Goal: Find specific page/section: Find specific page/section

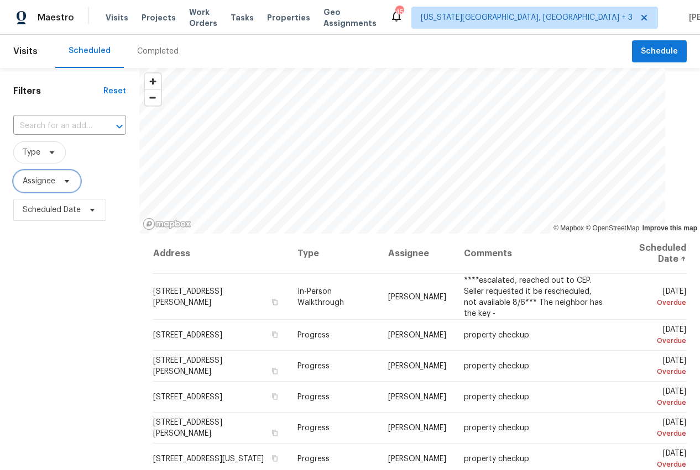
click at [63, 182] on icon at bounding box center [66, 181] width 9 height 9
click at [59, 216] on input "search" at bounding box center [78, 216] width 118 height 22
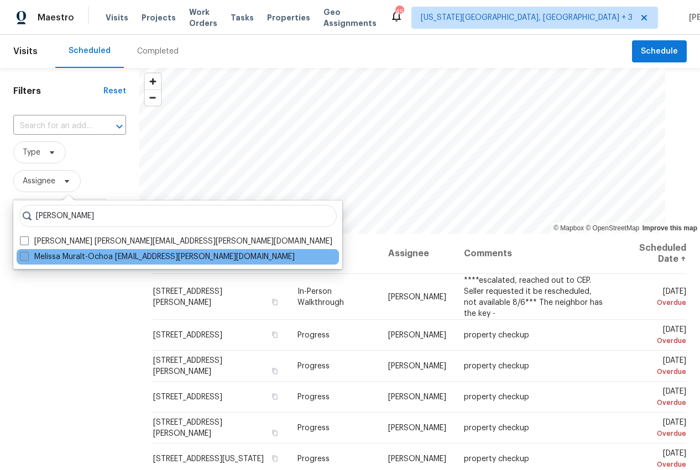
type input "melissa muralt"
click at [107, 260] on label "Melissa Muralt-Ochoa melissa.muralt@opendoor.com" at bounding box center [157, 257] width 275 height 11
click at [27, 259] on input "Melissa Muralt-Ochoa melissa.muralt@opendoor.com" at bounding box center [23, 255] width 7 height 7
checkbox input "true"
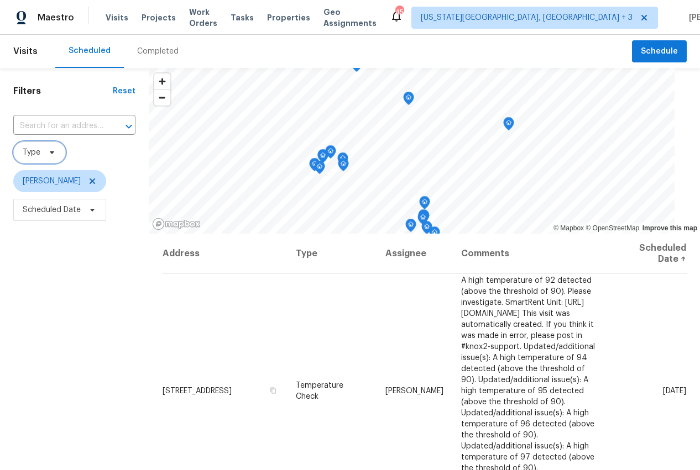
click at [49, 151] on icon at bounding box center [52, 152] width 9 height 9
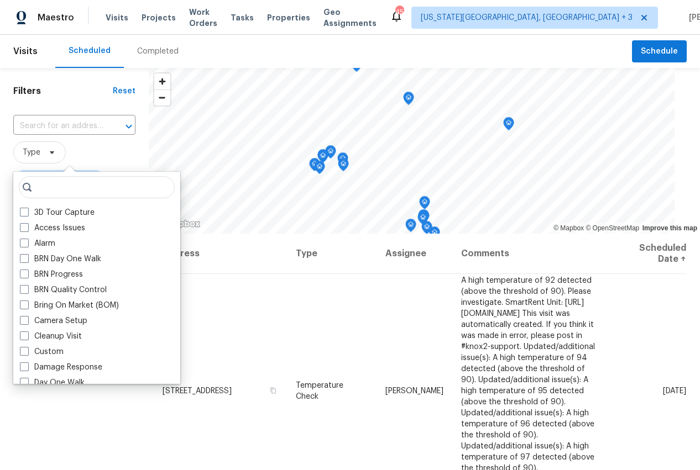
click at [90, 143] on span "Type" at bounding box center [74, 153] width 122 height 22
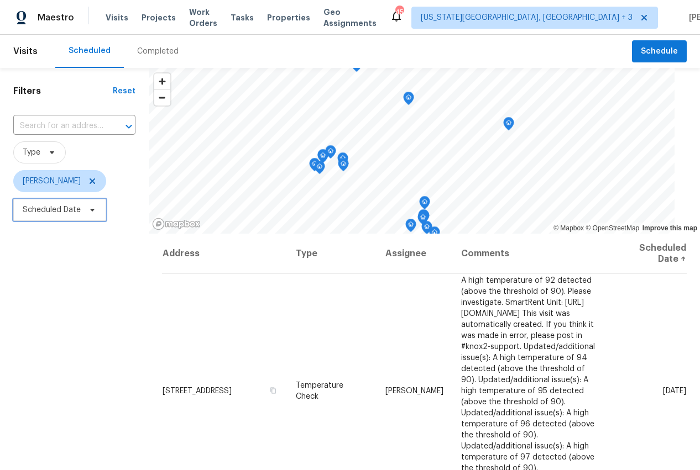
click at [56, 210] on span "Scheduled Date" at bounding box center [52, 210] width 58 height 11
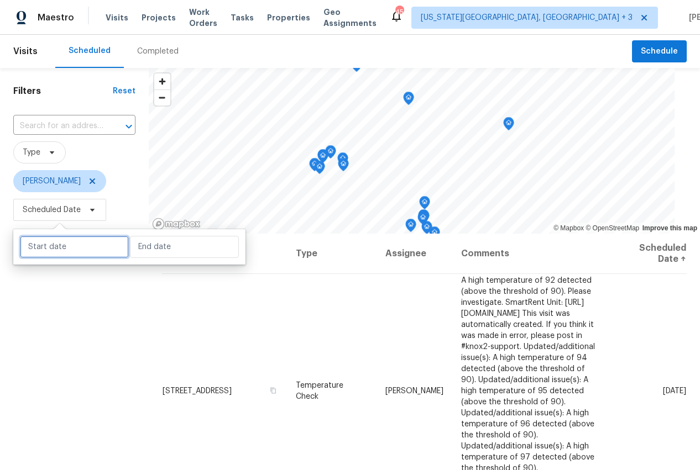
click at [56, 248] on input "text" at bounding box center [74, 247] width 109 height 22
select select "7"
select select "2025"
select select "8"
select select "2025"
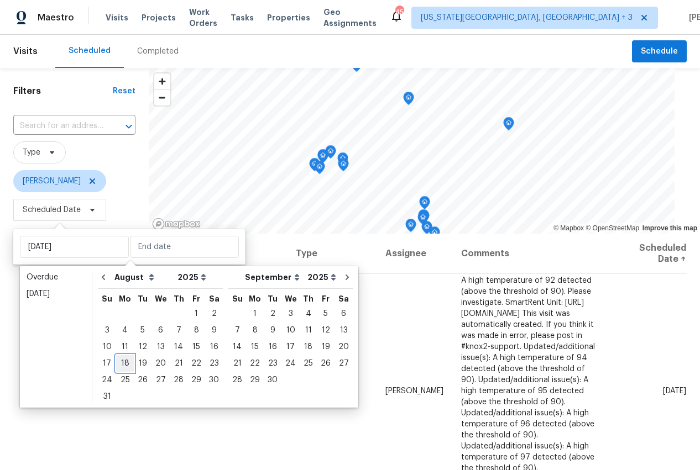
click at [124, 364] on div "18" at bounding box center [125, 363] width 18 height 15
type input "[DATE]"
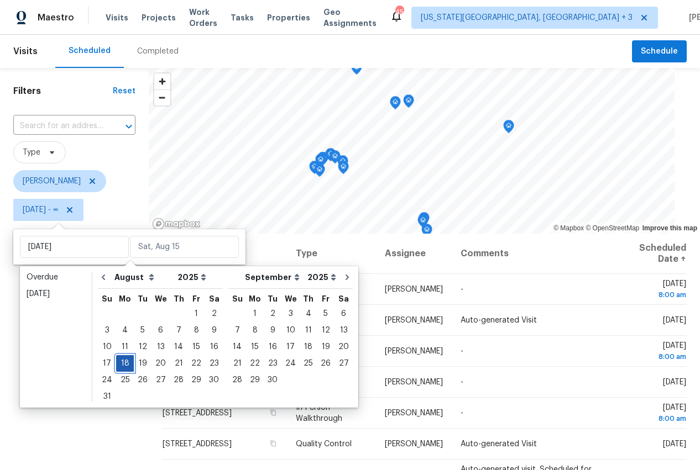
click at [124, 364] on div "18" at bounding box center [125, 363] width 18 height 15
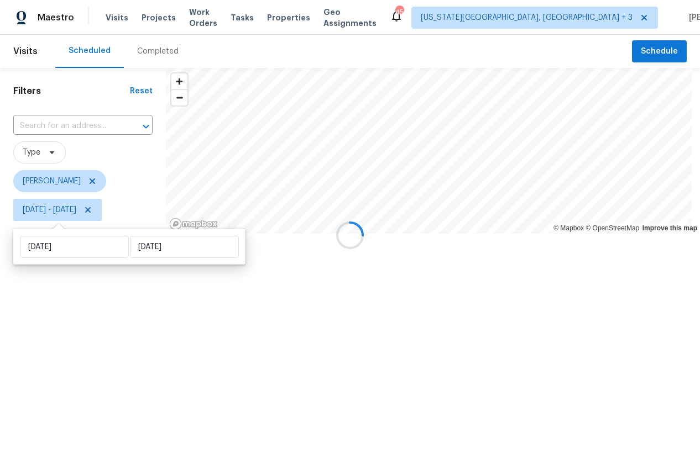
type input "[DATE]"
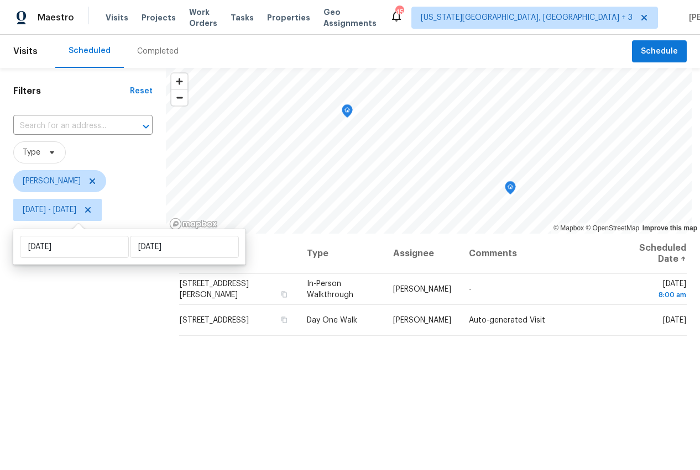
click at [87, 363] on div "Filters Reset ​ Type Melissa Muralt-Ochoa Mon, Aug 18 - Mon, Aug 18" at bounding box center [83, 339] width 166 height 542
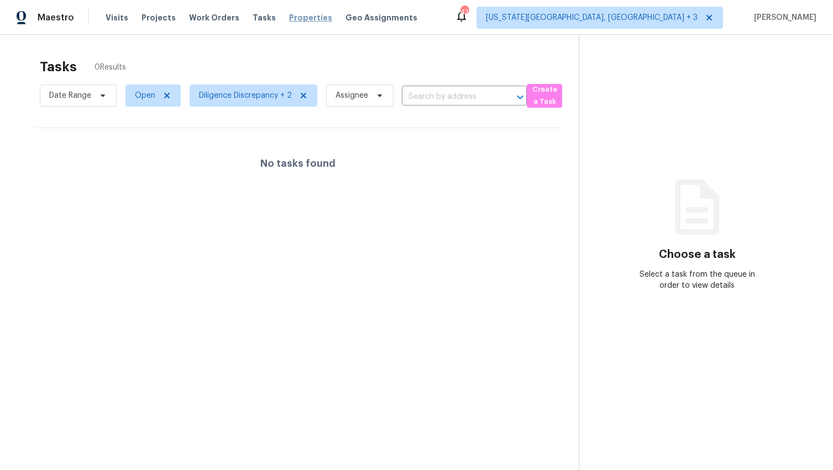
click at [298, 17] on span "Properties" at bounding box center [310, 17] width 43 height 11
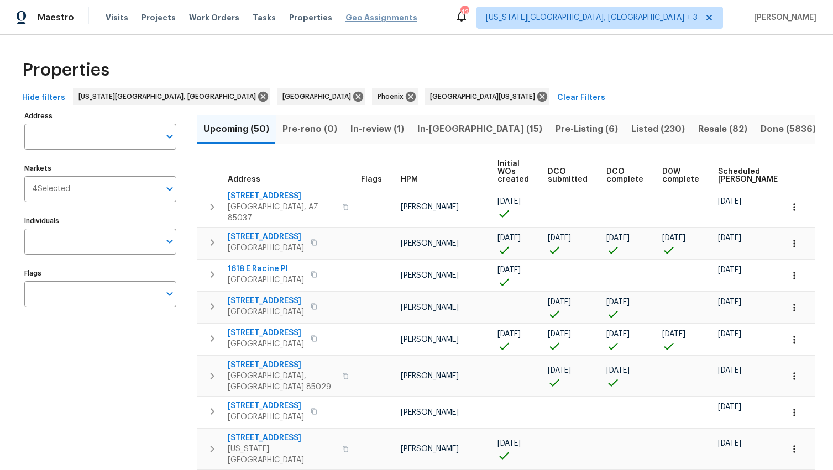
click at [363, 16] on span "Geo Assignments" at bounding box center [382, 17] width 72 height 11
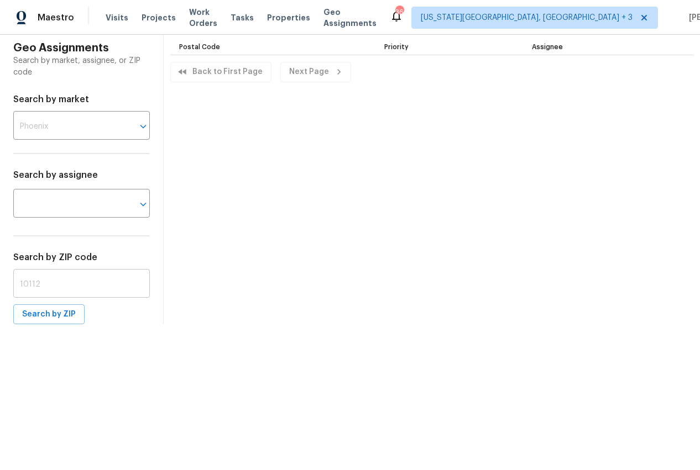
click at [47, 286] on input "text" at bounding box center [81, 285] width 137 height 26
paste input "85207"
type input "85207"
click at [43, 317] on span "Search by ZIP" at bounding box center [49, 315] width 54 height 14
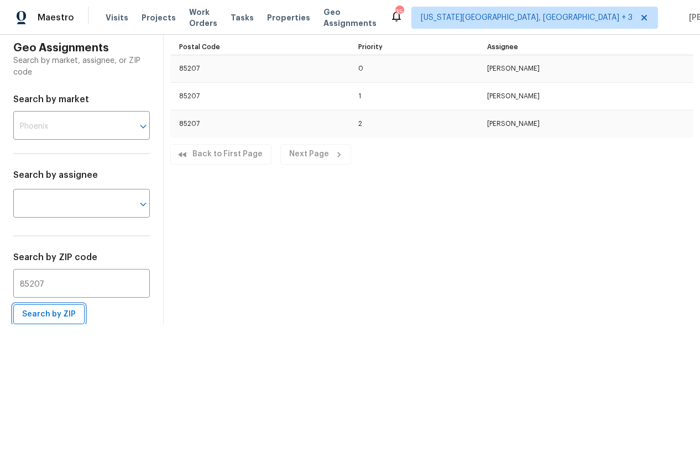
click at [57, 317] on span "Search by ZIP" at bounding box center [49, 315] width 54 height 14
click at [57, 313] on span "Search by ZIP" at bounding box center [49, 315] width 54 height 14
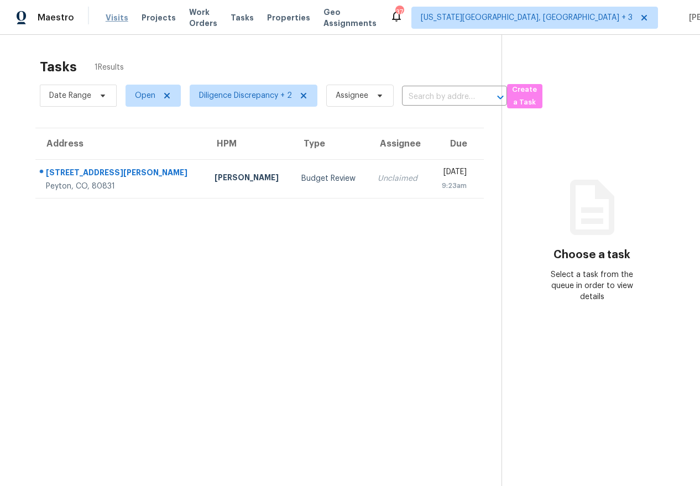
click at [109, 22] on span "Visits" at bounding box center [117, 17] width 23 height 11
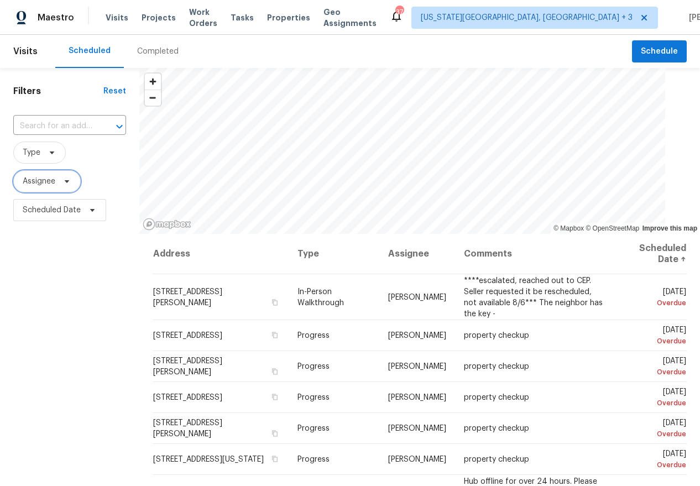
click at [54, 182] on span "Assignee" at bounding box center [39, 181] width 33 height 11
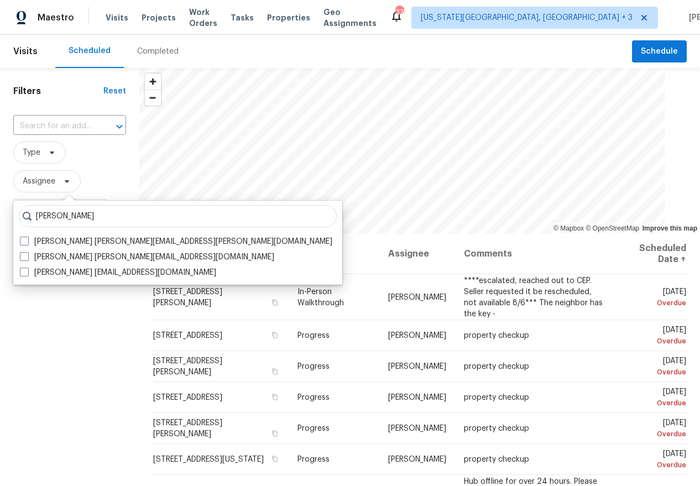
type input "[PERSON_NAME]"
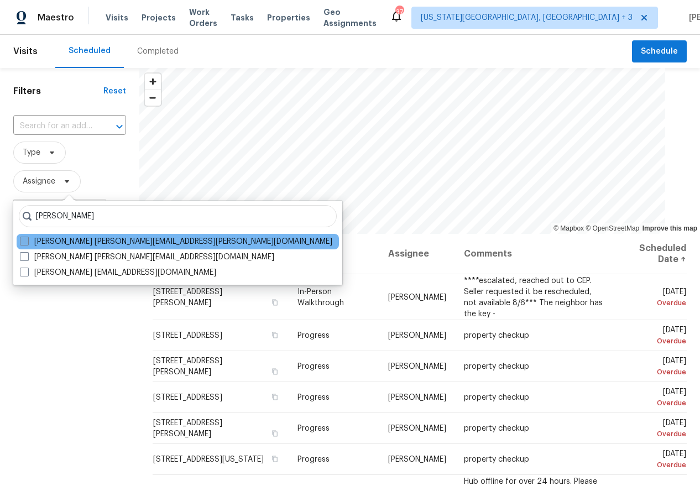
drag, startPoint x: 54, startPoint y: 182, endPoint x: 139, endPoint y: 238, distance: 102.1
click at [139, 238] on label "[PERSON_NAME] [PERSON_NAME][EMAIL_ADDRESS][PERSON_NAME][DOMAIN_NAME]" at bounding box center [176, 241] width 312 height 11
click at [27, 238] on input "[PERSON_NAME] [PERSON_NAME][EMAIL_ADDRESS][PERSON_NAME][DOMAIN_NAME]" at bounding box center [23, 239] width 7 height 7
checkbox input "true"
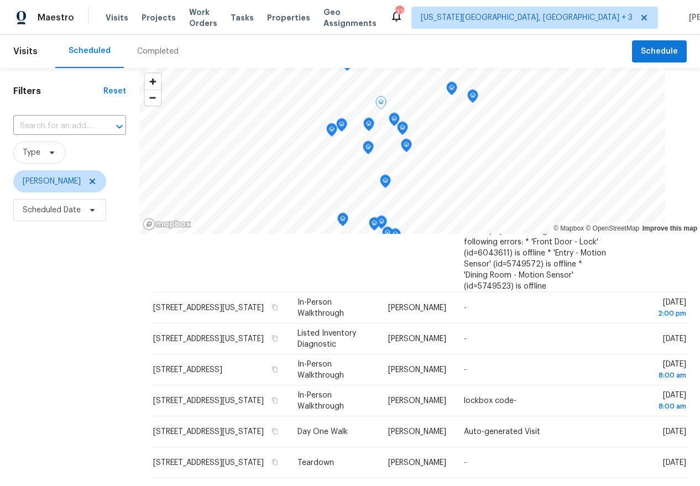
scroll to position [304, 0]
